Goal: Find specific page/section: Find specific page/section

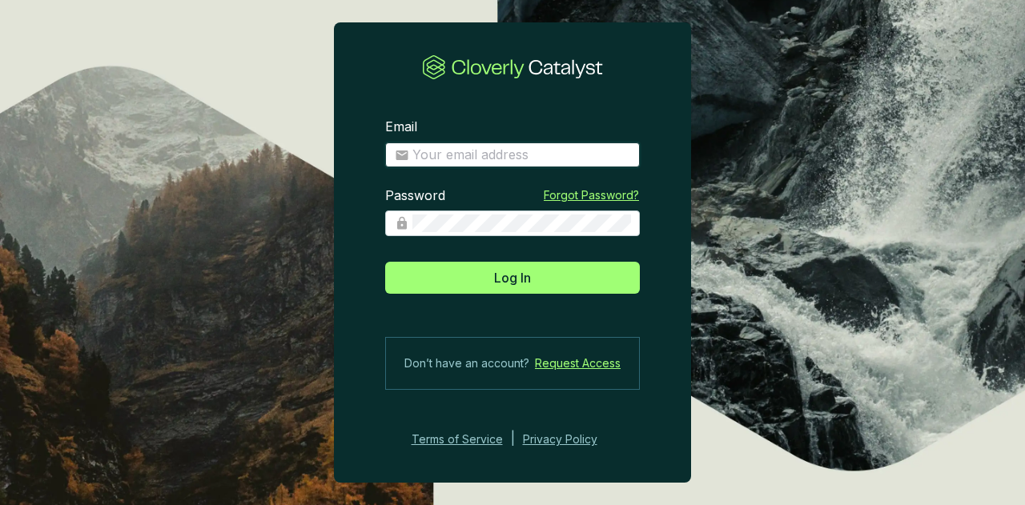
drag, startPoint x: 187, startPoint y: 329, endPoint x: 533, endPoint y: 155, distance: 387.1
click at [533, 155] on input "Email" at bounding box center [521, 156] width 218 height 18
type input "[EMAIL_ADDRESS][DOMAIN_NAME]"
click at [385, 262] on button "Log In" at bounding box center [512, 278] width 255 height 32
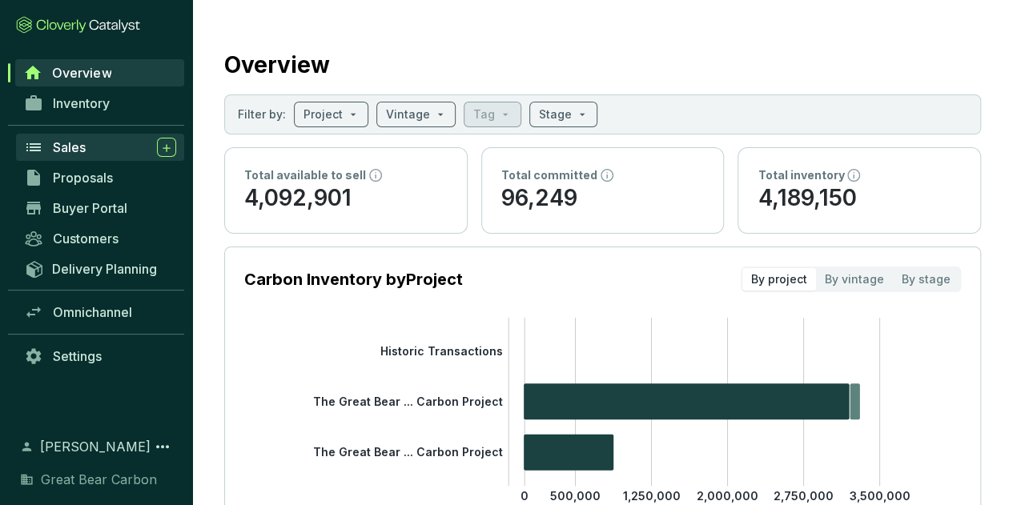
click at [103, 139] on div "Sales" at bounding box center [114, 147] width 123 height 19
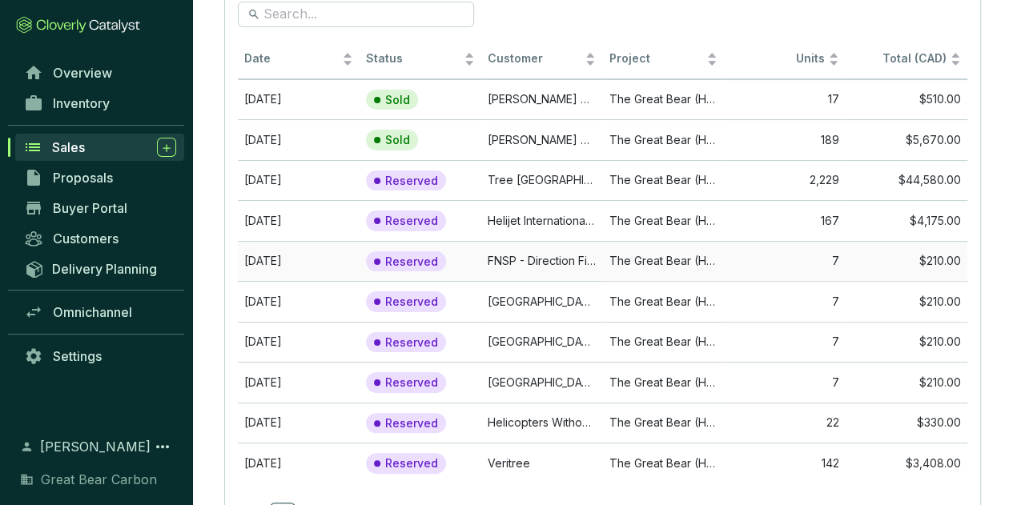
scroll to position [90, 0]
